Goal: Task Accomplishment & Management: Use online tool/utility

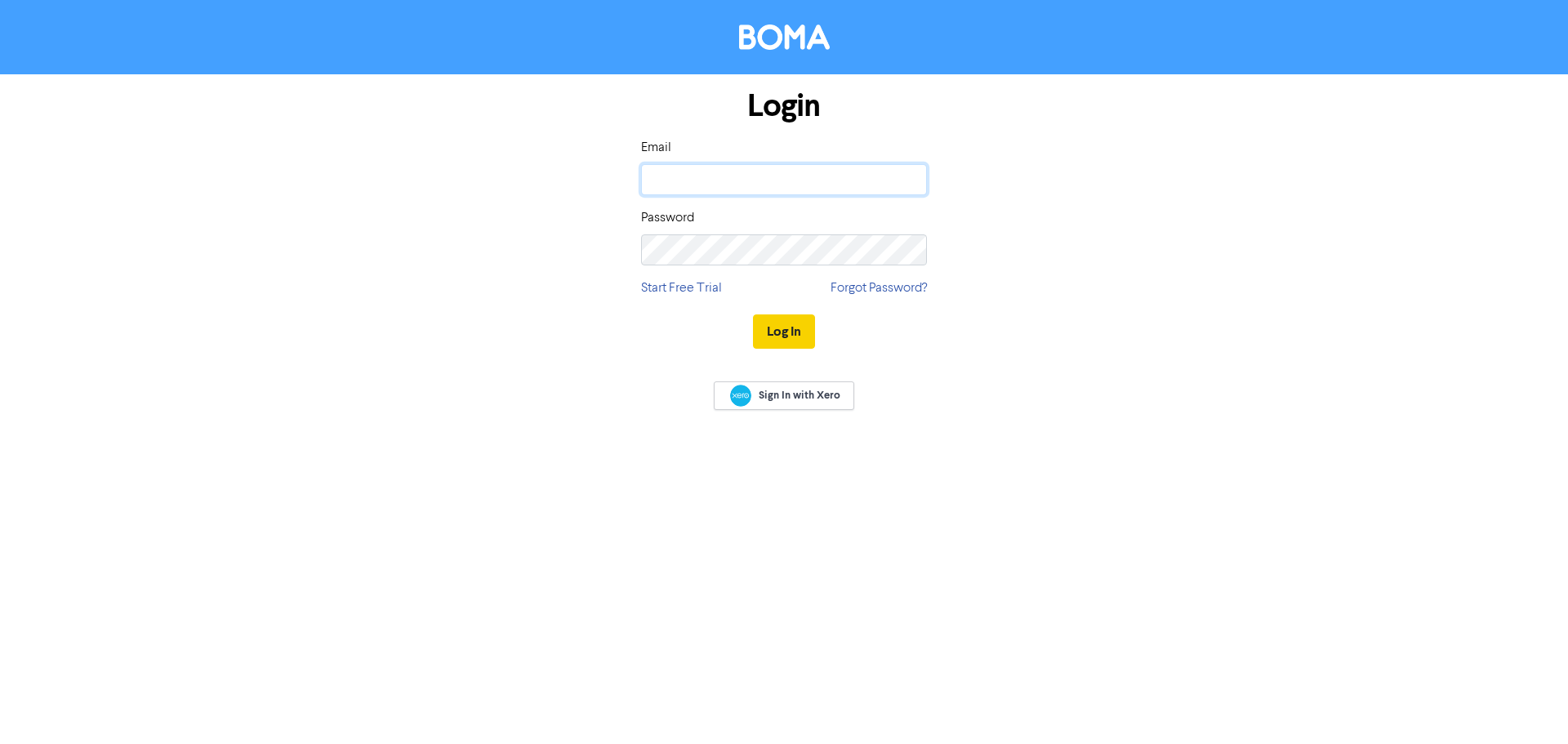
type input "[EMAIL_ADDRESS][DOMAIN_NAME]"
click at [799, 326] on button "Log In" at bounding box center [783, 332] width 62 height 35
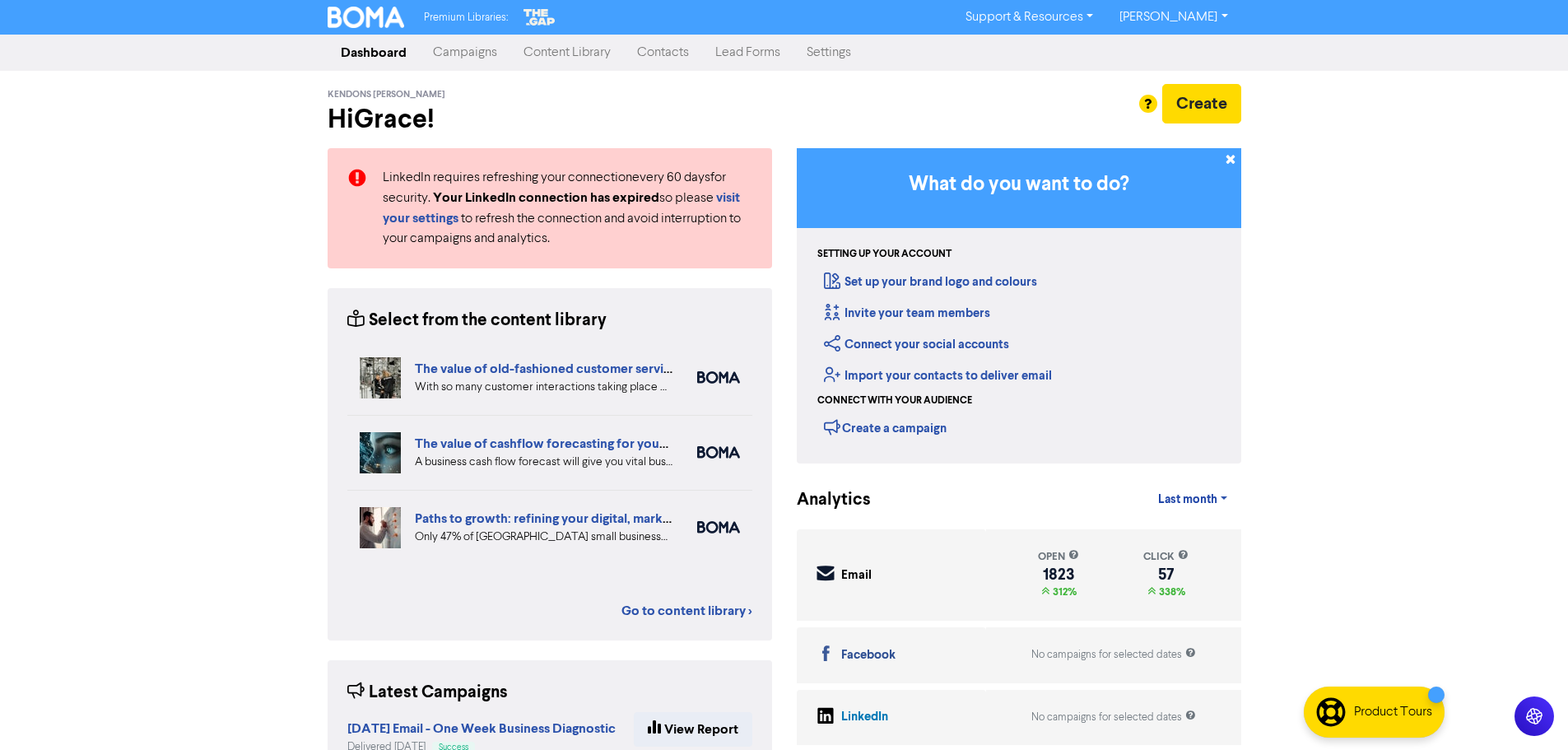
click at [636, 59] on link "Contacts" at bounding box center [663, 53] width 78 height 33
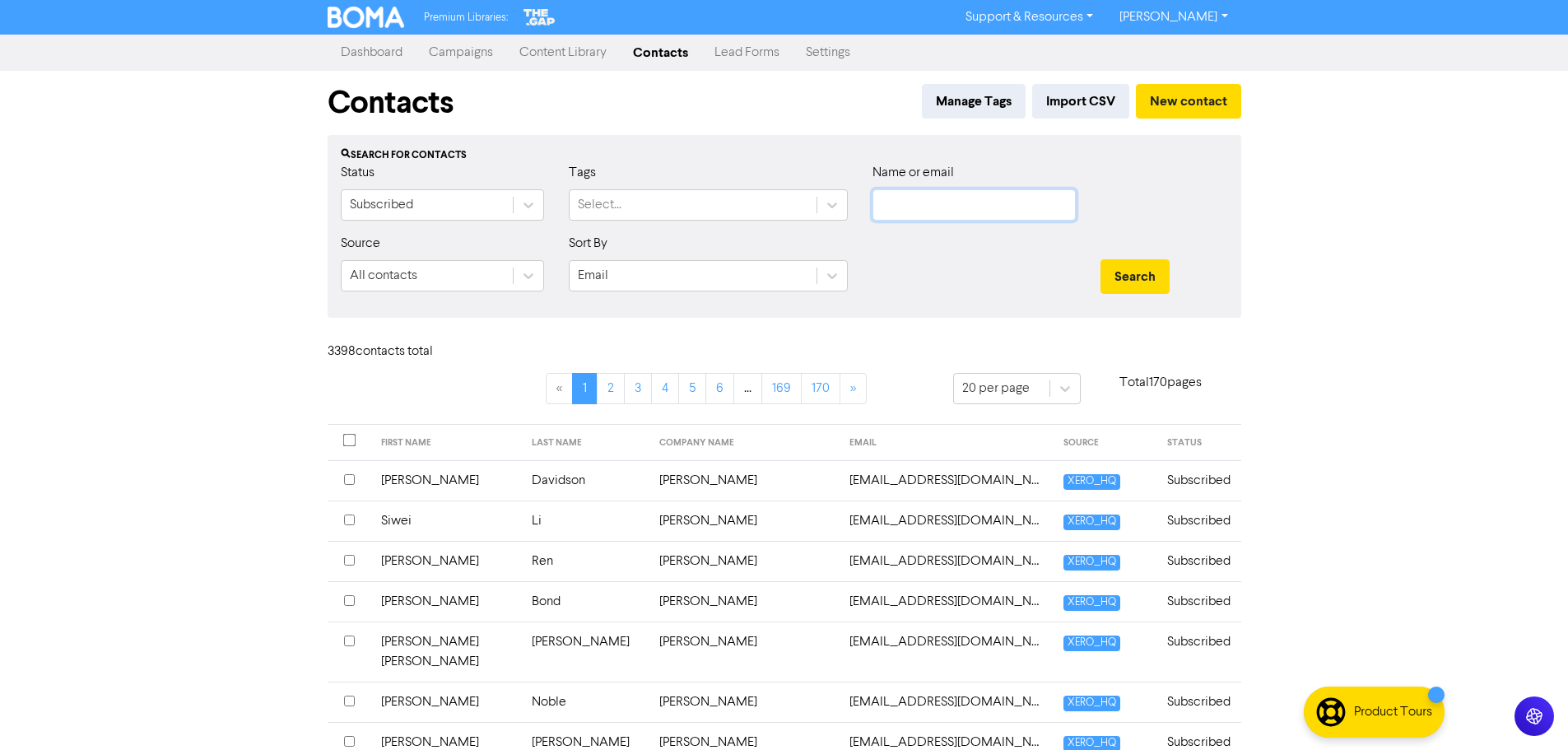
click at [944, 197] on input "text" at bounding box center [974, 205] width 203 height 32
type input "Net Capital"
click at [1101, 259] on button "Search" at bounding box center [1135, 276] width 69 height 35
